Goal: Navigation & Orientation: Find specific page/section

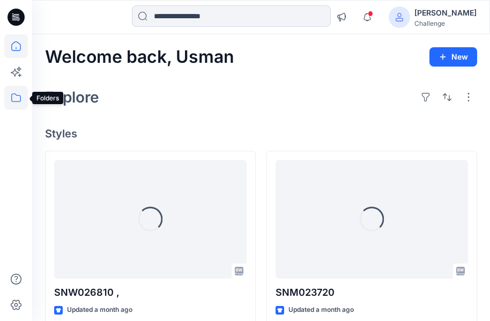
click at [10, 100] on icon at bounding box center [16, 98] width 24 height 24
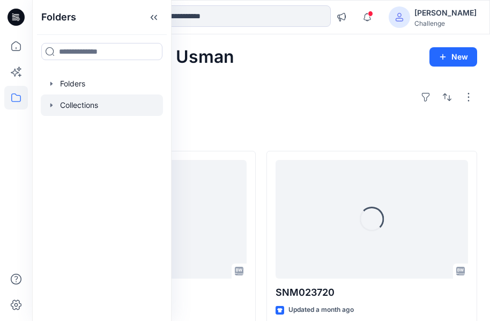
click at [91, 104] on div at bounding box center [102, 104] width 122 height 21
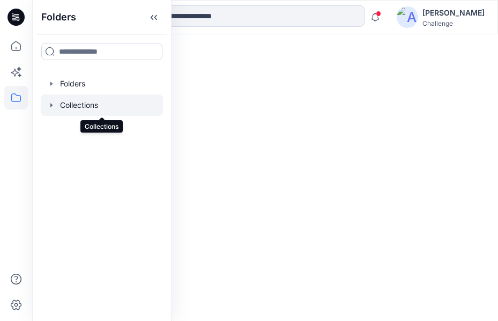
click at [116, 102] on div at bounding box center [102, 104] width 122 height 21
click at [86, 102] on div at bounding box center [102, 104] width 122 height 21
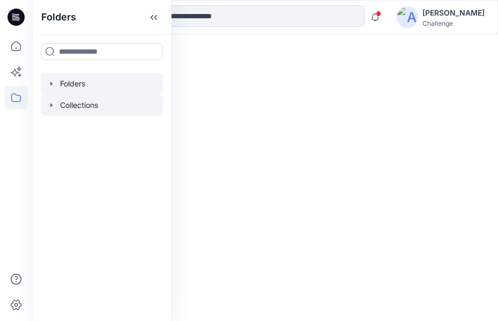
click at [69, 86] on div at bounding box center [102, 83] width 122 height 21
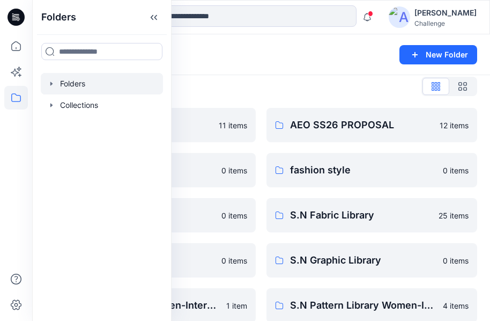
scroll to position [8, 0]
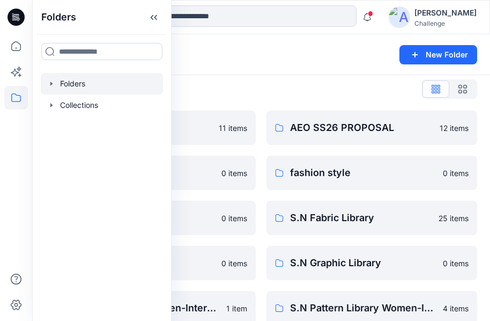
click at [293, 85] on div "Folders List" at bounding box center [261, 88] width 432 height 17
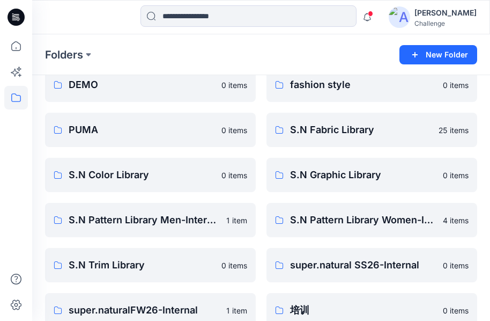
scroll to position [115, 0]
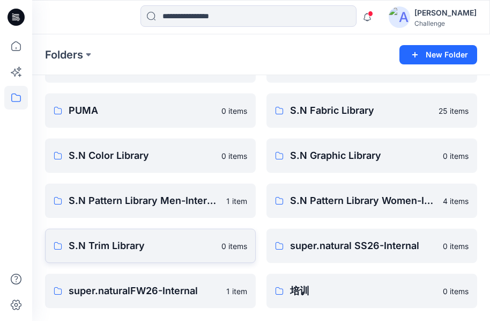
click at [158, 242] on p "S.N Trim Library" at bounding box center [142, 245] width 146 height 15
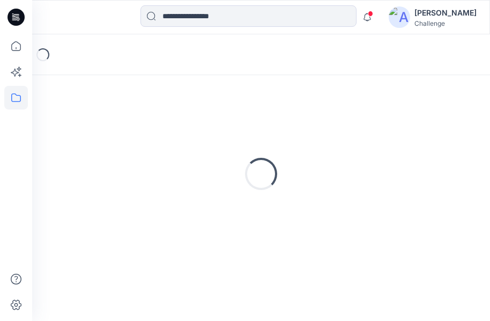
scroll to position [48, 0]
click at [158, 242] on div "Loading..." at bounding box center [261, 174] width 432 height 268
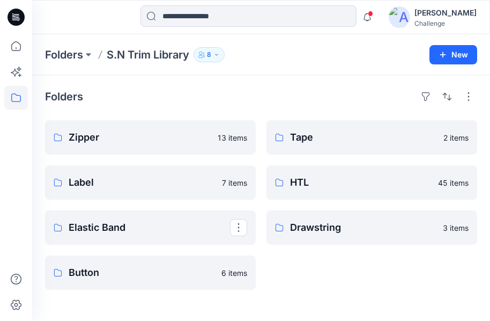
scroll to position [0, 0]
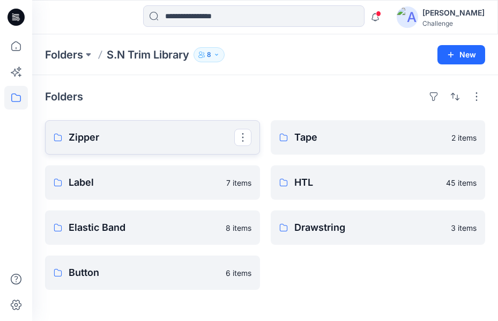
click at [144, 138] on p "Zipper" at bounding box center [152, 137] width 166 height 15
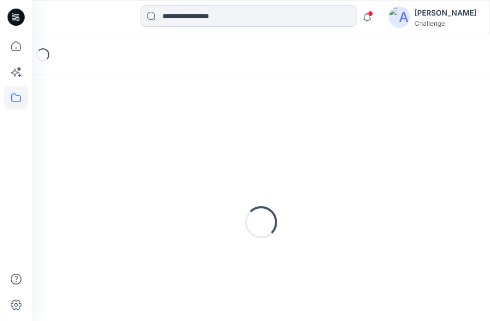
click at [144, 138] on div "Loading..." at bounding box center [261, 222] width 432 height 268
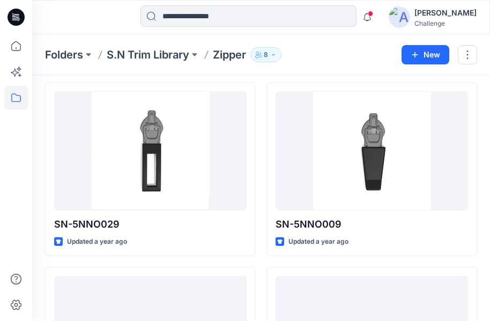
scroll to position [719, 0]
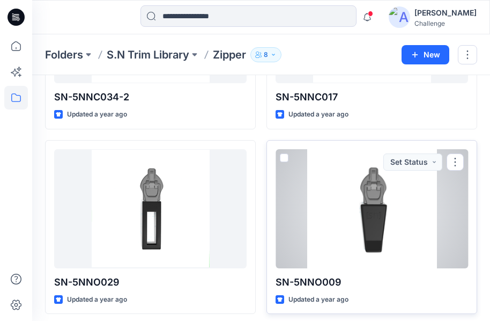
click at [323, 250] on div at bounding box center [372, 208] width 193 height 119
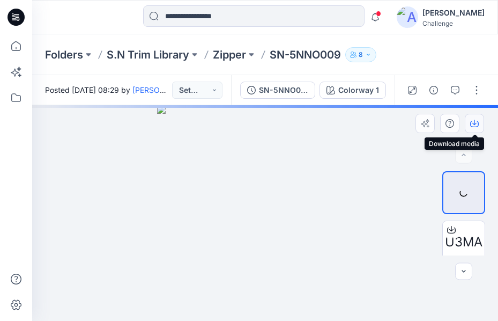
click at [476, 123] on icon "button" at bounding box center [475, 122] width 4 height 5
click at [472, 123] on icon "button" at bounding box center [474, 123] width 9 height 9
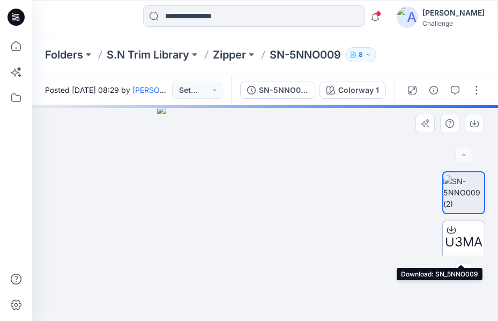
click at [466, 234] on span "U3MA" at bounding box center [464, 241] width 38 height 19
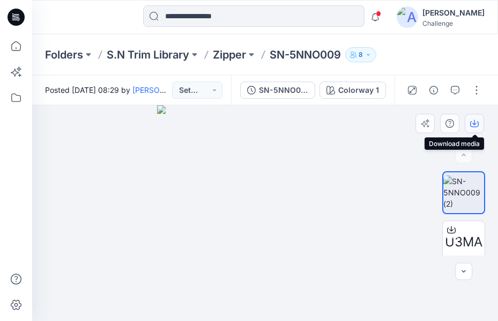
click at [476, 122] on icon "button" at bounding box center [474, 123] width 9 height 9
click at [465, 271] on icon "button" at bounding box center [464, 271] width 4 height 2
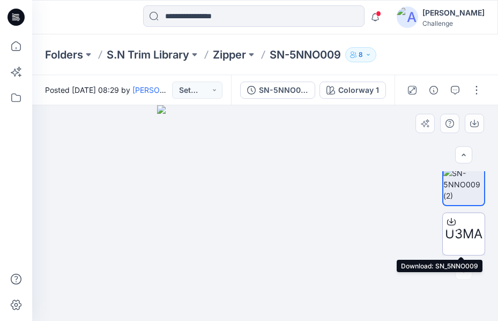
click at [462, 238] on span "U3MA" at bounding box center [464, 233] width 38 height 19
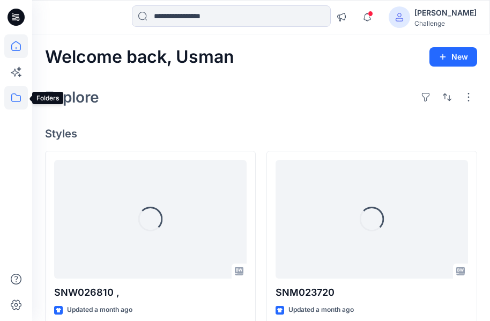
click at [21, 93] on icon at bounding box center [16, 98] width 24 height 24
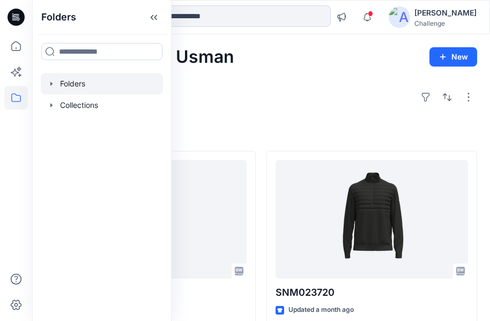
click at [64, 83] on div at bounding box center [102, 83] width 122 height 21
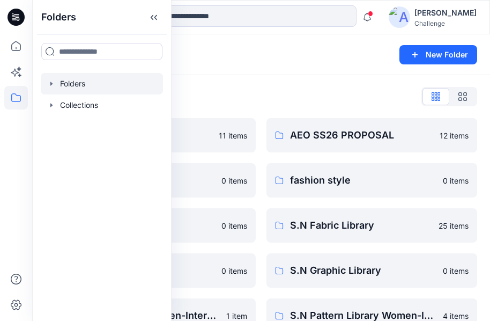
click at [276, 56] on div "Folders" at bounding box center [219, 54] width 349 height 15
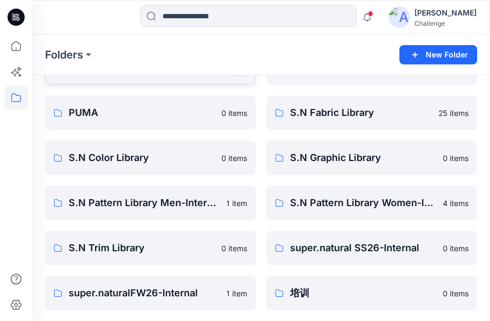
scroll to position [115, 0]
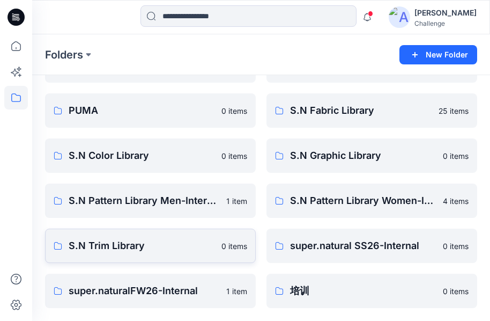
click at [171, 241] on p "S.N Trim Library" at bounding box center [142, 245] width 146 height 15
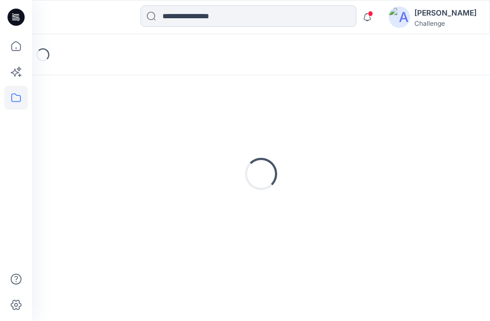
click at [171, 241] on div "Loading..." at bounding box center [261, 174] width 432 height 268
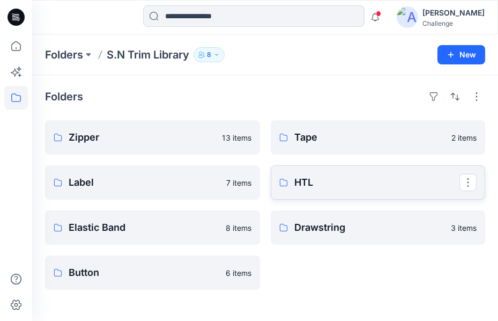
click at [373, 192] on link "HTL" at bounding box center [378, 182] width 215 height 34
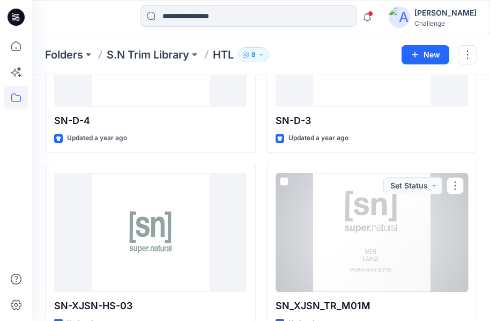
scroll to position [3783, 0]
